Goal: Task Accomplishment & Management: Complete application form

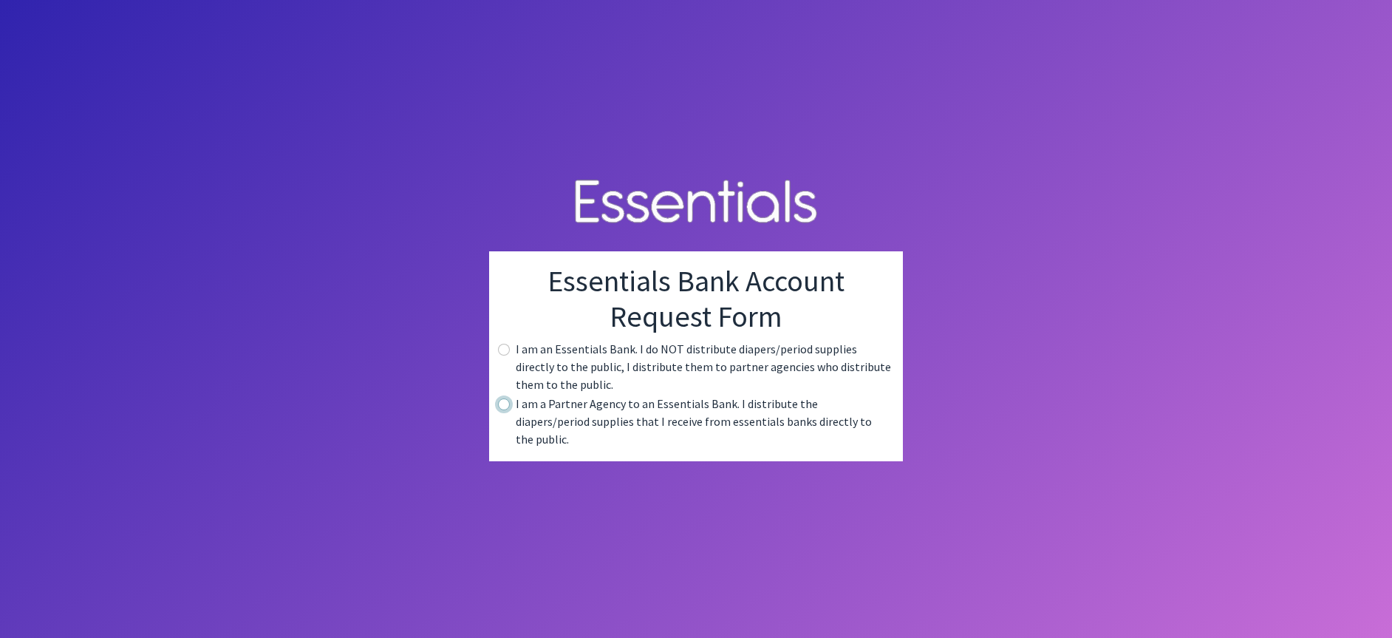
click at [504, 410] on input "radio" at bounding box center [504, 404] width 12 height 12
radio input "true"
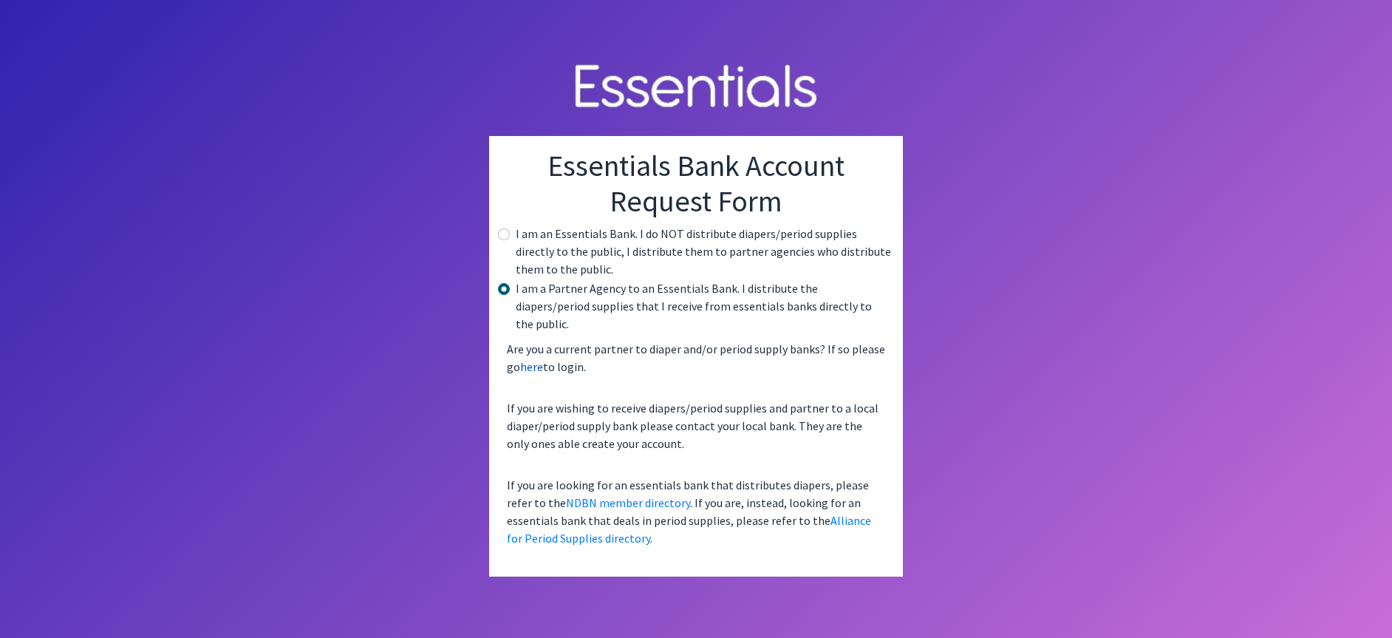
click at [531, 359] on link "here" at bounding box center [531, 366] width 23 height 15
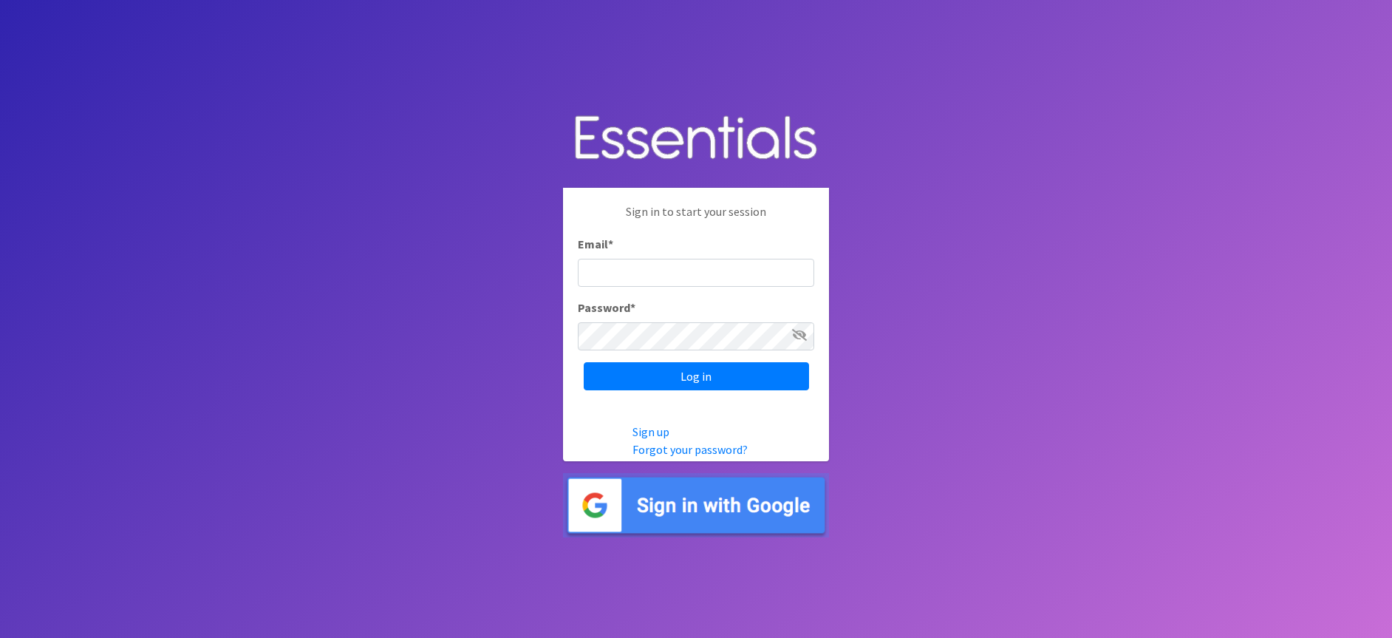
type input "dcooper9906@yahoo.com/ human Ess"
click at [801, 330] on icon at bounding box center [799, 335] width 15 height 12
click at [801, 330] on icon at bounding box center [800, 335] width 13 height 12
click at [795, 332] on icon at bounding box center [799, 335] width 15 height 12
click at [795, 332] on icon at bounding box center [800, 335] width 13 height 12
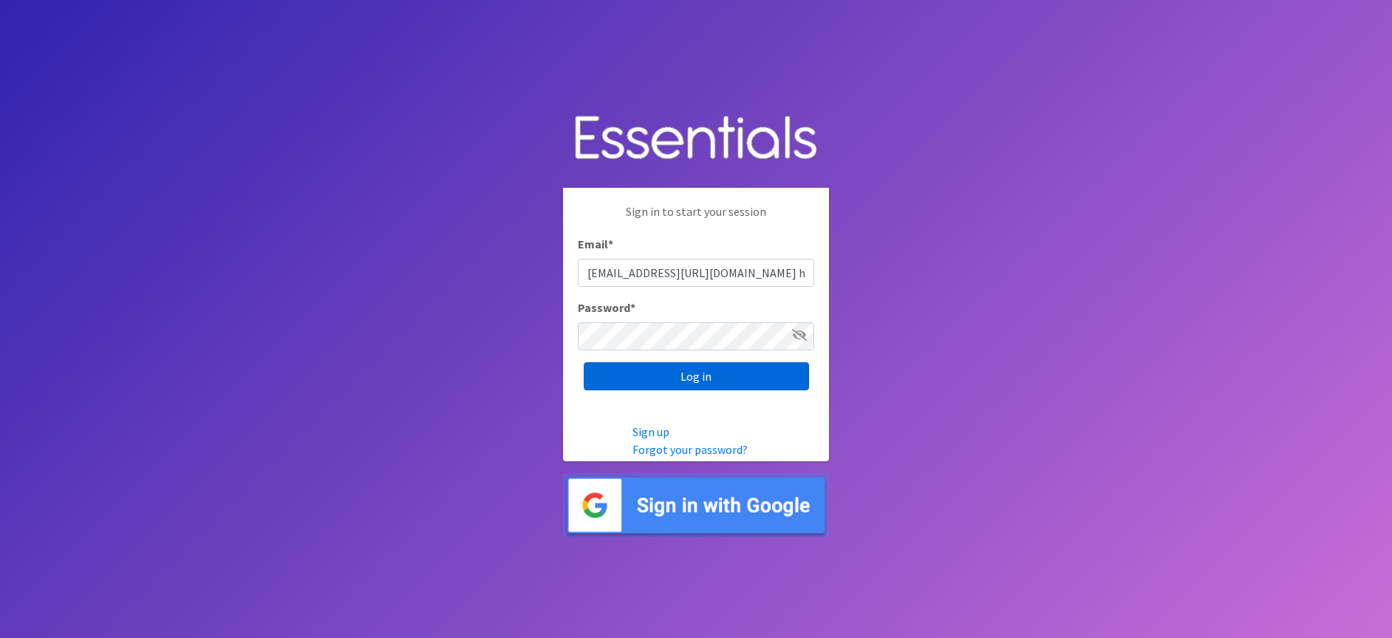
click at [701, 373] on input "Log in" at bounding box center [696, 376] width 225 height 28
